Goal: Information Seeking & Learning: Learn about a topic

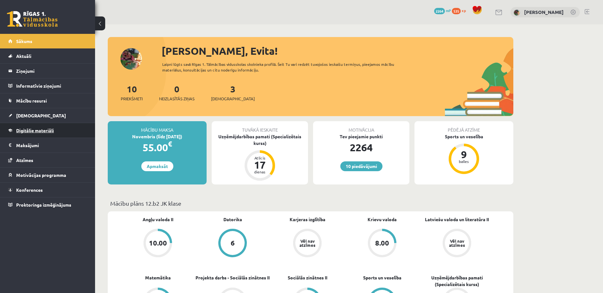
click at [29, 131] on span "Digitālie materiāli" at bounding box center [35, 131] width 38 height 6
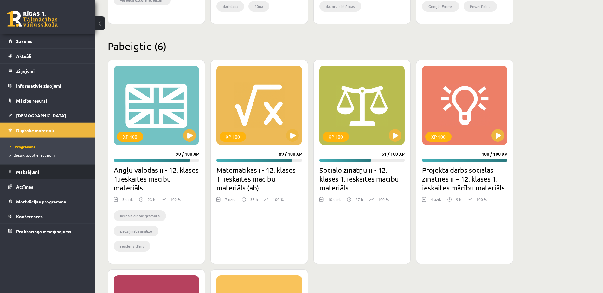
scroll to position [552, 0]
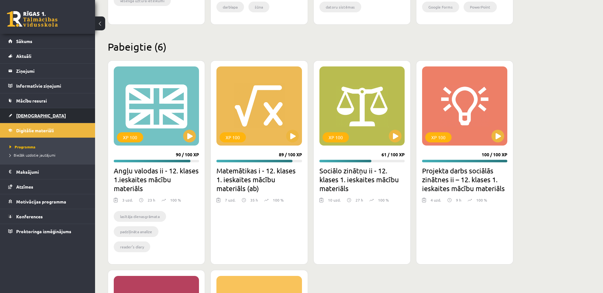
click at [25, 115] on span "[DEMOGRAPHIC_DATA]" at bounding box center [41, 116] width 50 height 6
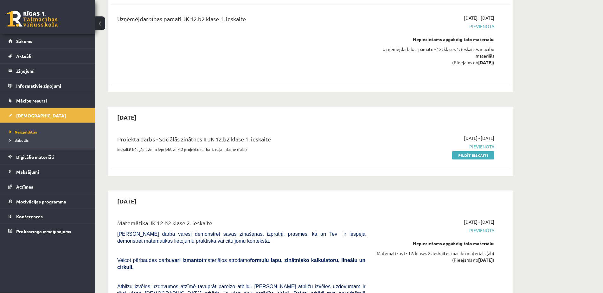
scroll to position [129, 0]
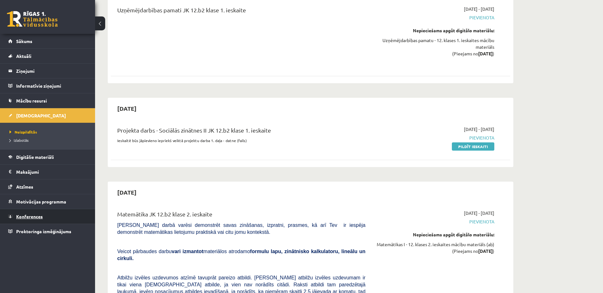
click at [31, 216] on span "Konferences" at bounding box center [29, 217] width 27 height 6
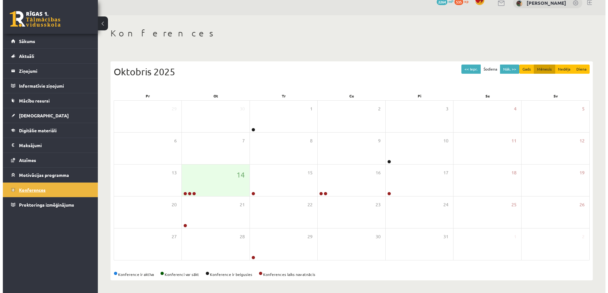
scroll to position [9, 0]
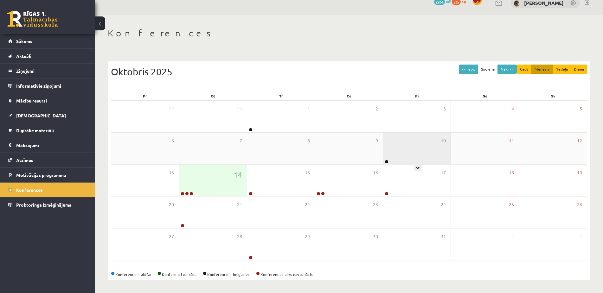
click at [410, 155] on div "10" at bounding box center [416, 149] width 67 height 32
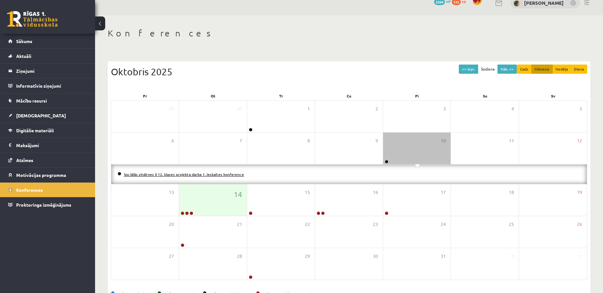
click at [188, 175] on link "Sociālās zinātnes II 12. klases projekta darba 1. ieskaites konference" at bounding box center [184, 174] width 120 height 5
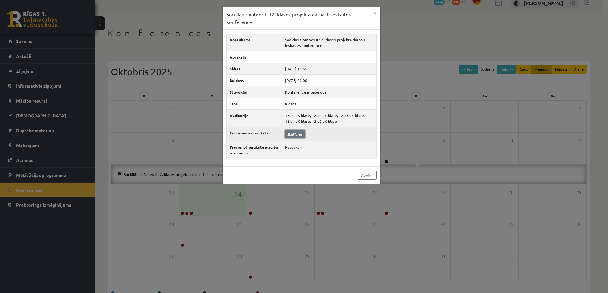
click at [297, 134] on link "Skatīties" at bounding box center [295, 134] width 20 height 8
